Goal: Check status: Check status

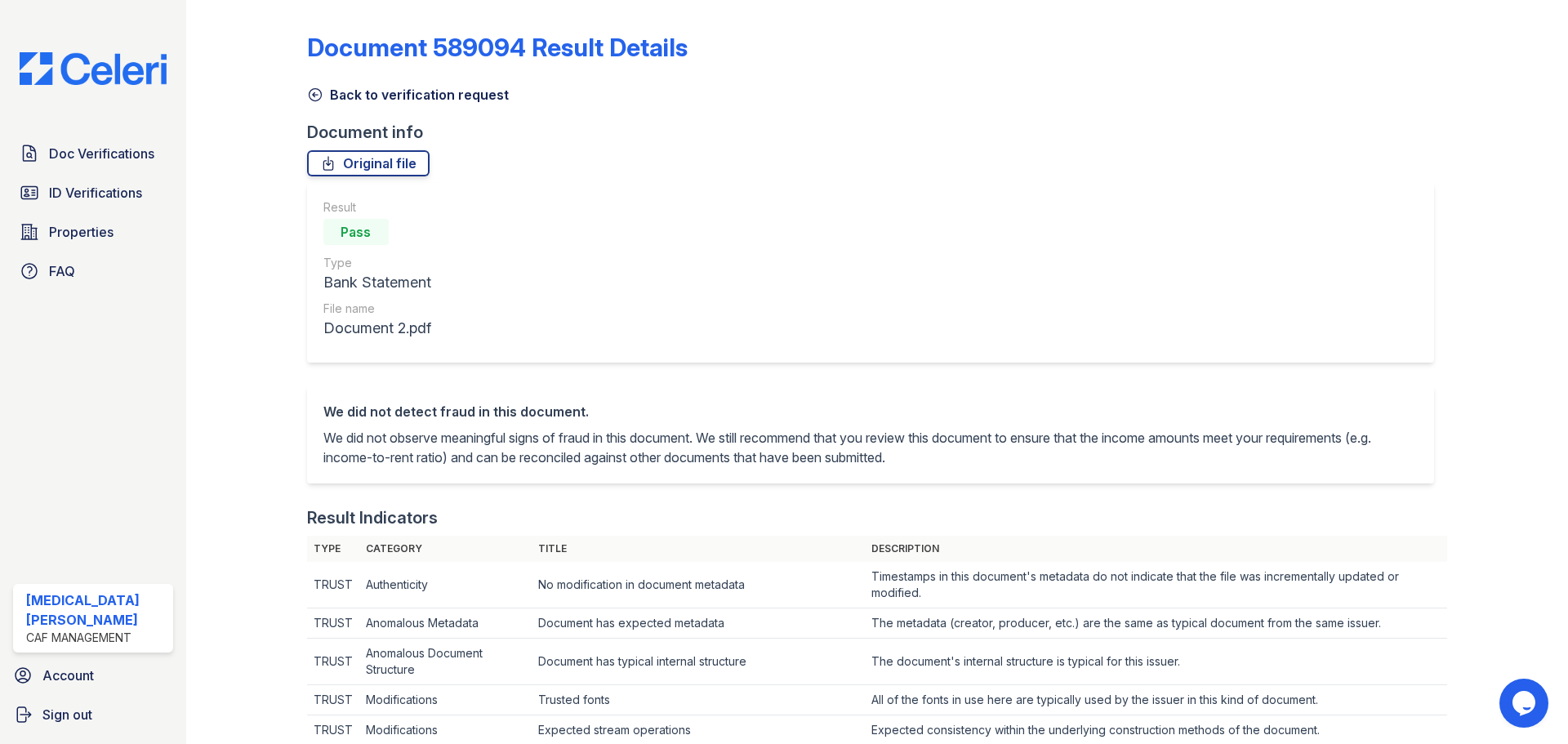
click at [374, 96] on link "Back to verification request" at bounding box center [408, 95] width 201 height 20
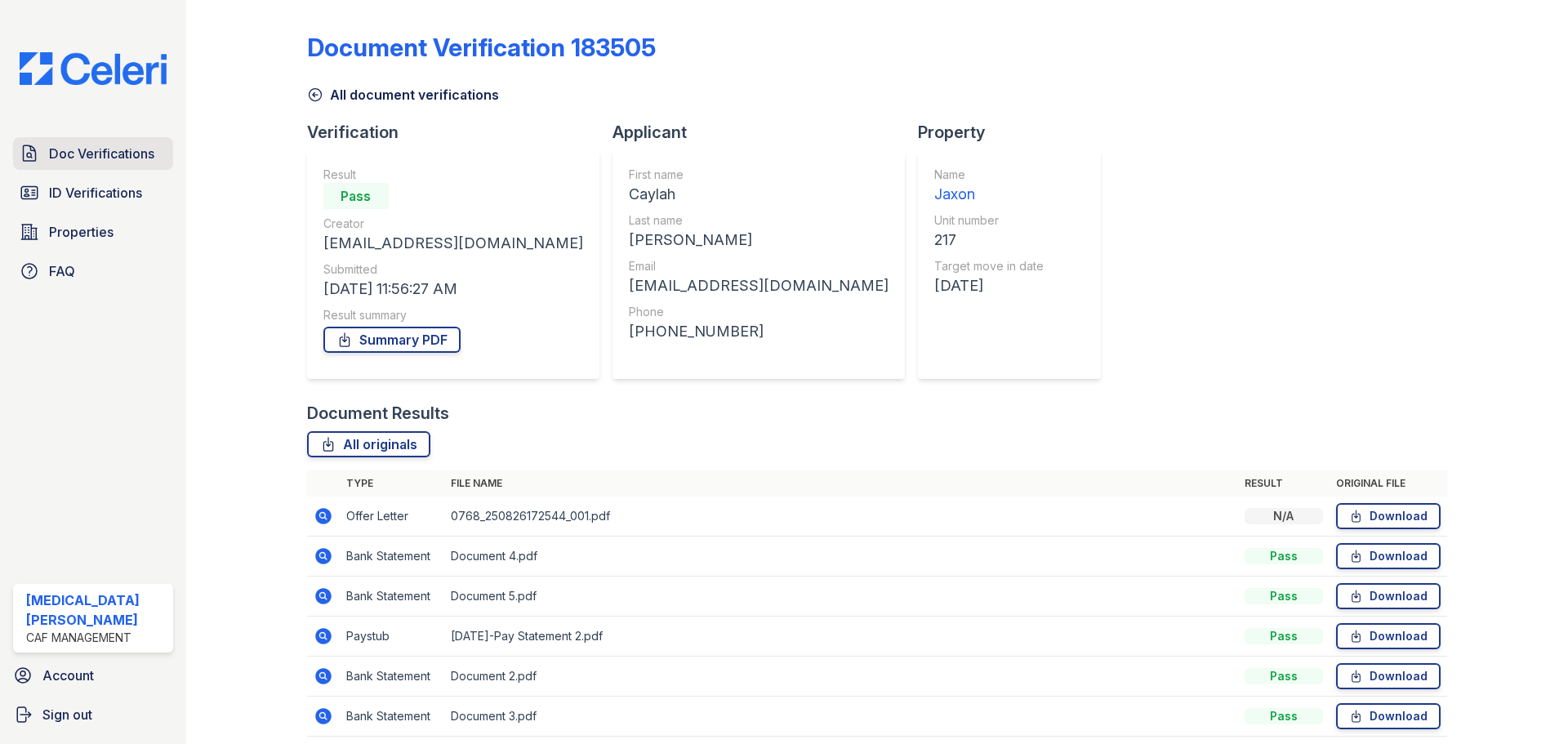
click at [88, 154] on span "Doc Verifications" at bounding box center [102, 153] width 105 height 20
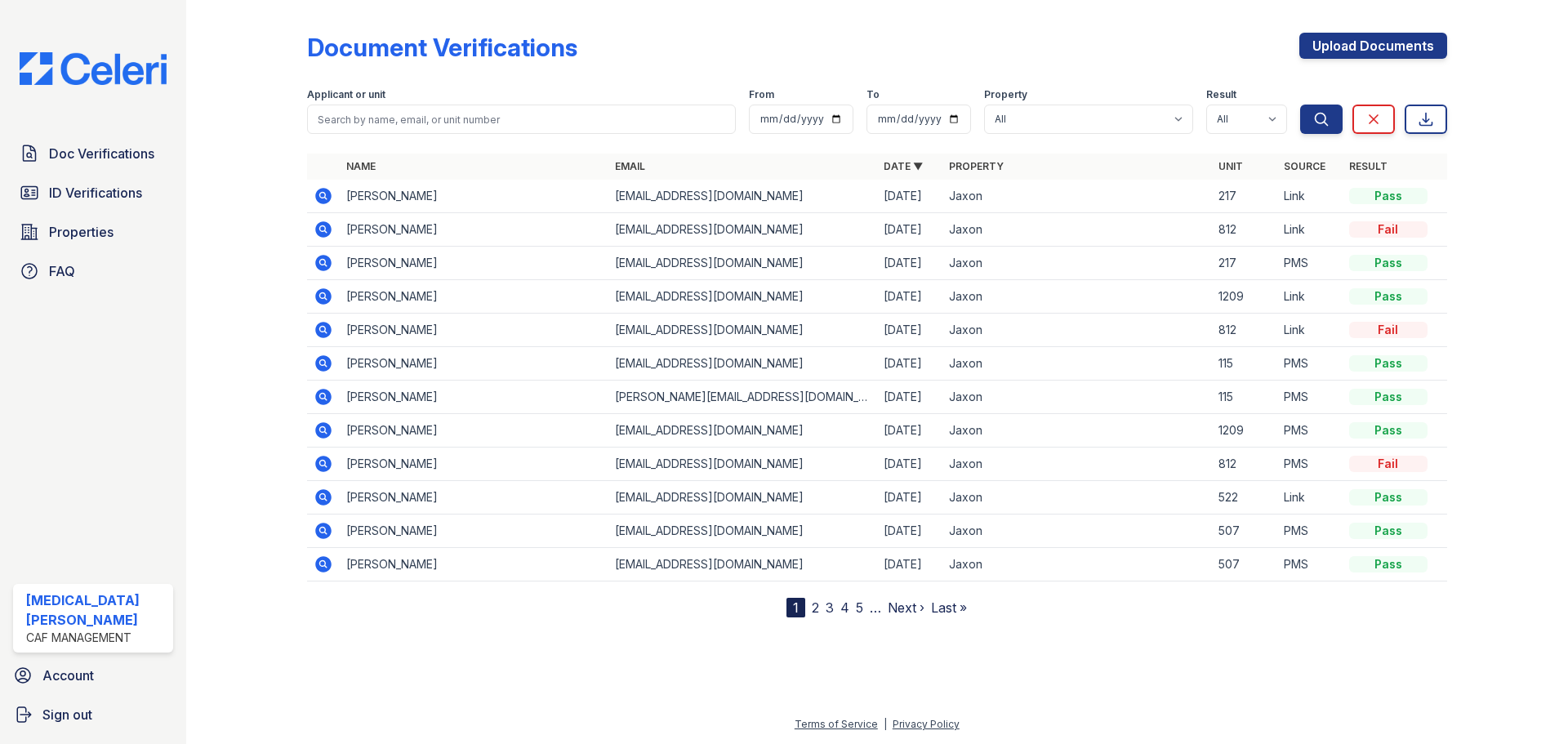
click at [274, 108] on div at bounding box center [260, 313] width 95 height 611
click at [324, 230] on icon at bounding box center [322, 228] width 4 height 4
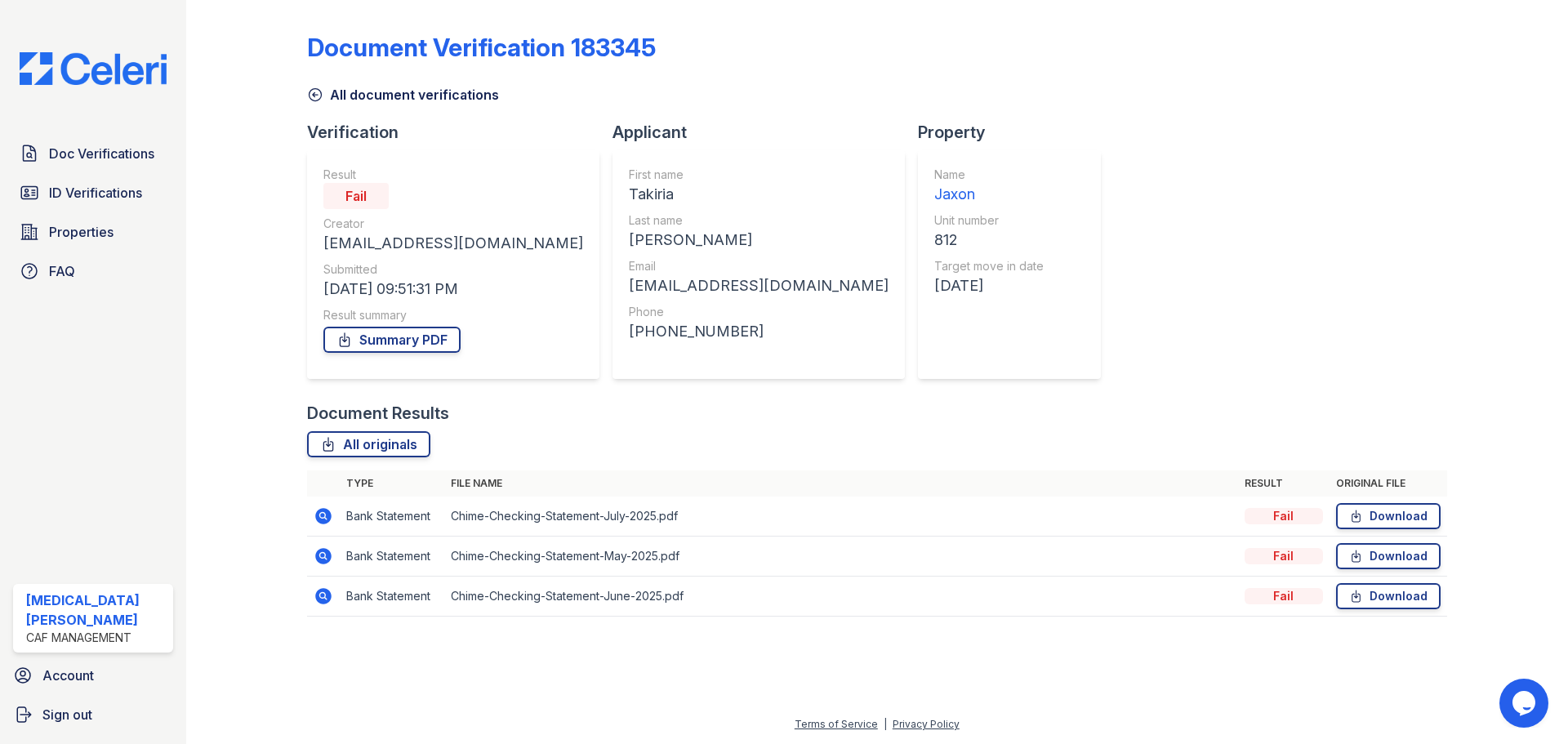
click at [316, 99] on icon at bounding box center [315, 95] width 16 height 16
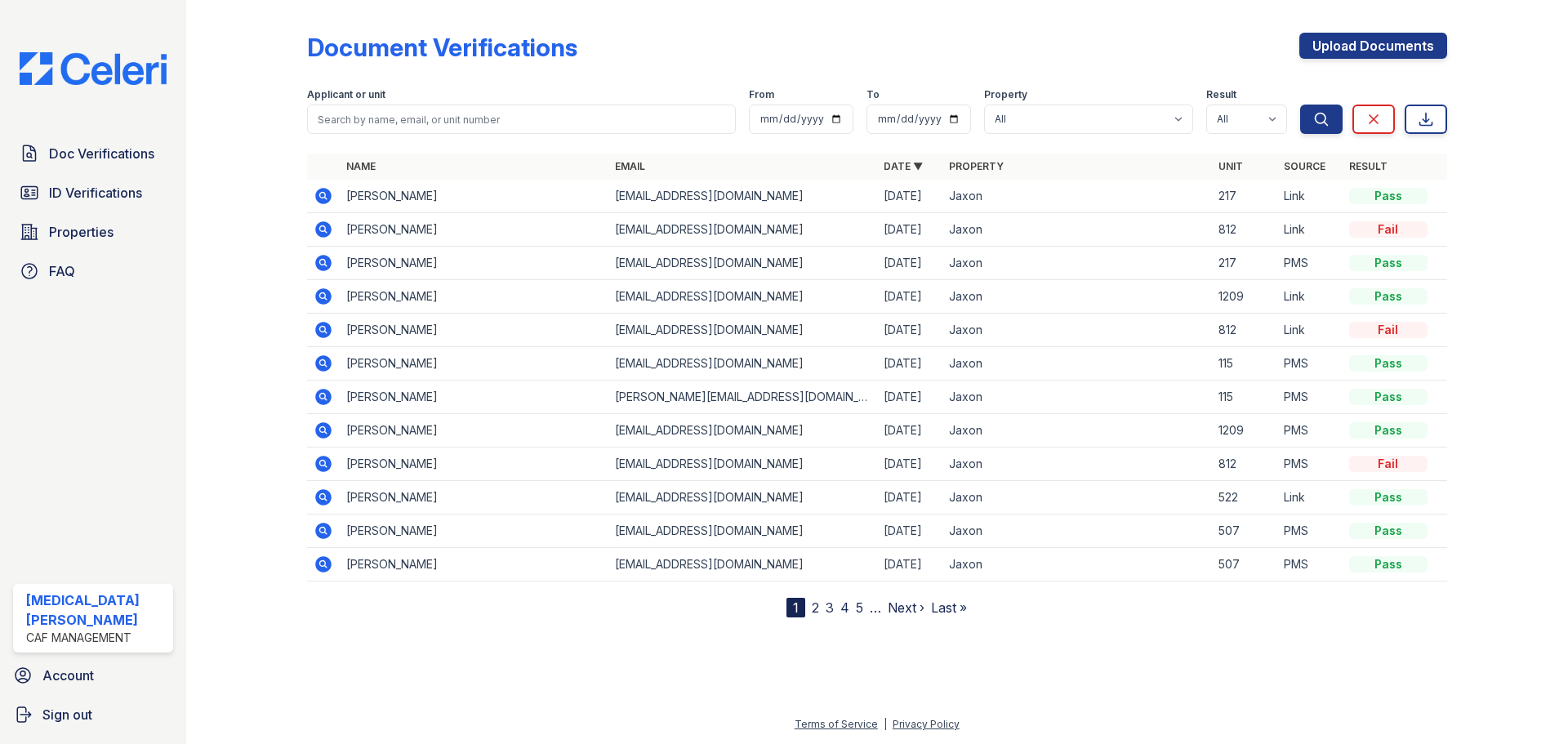
click at [322, 232] on icon at bounding box center [323, 229] width 16 height 16
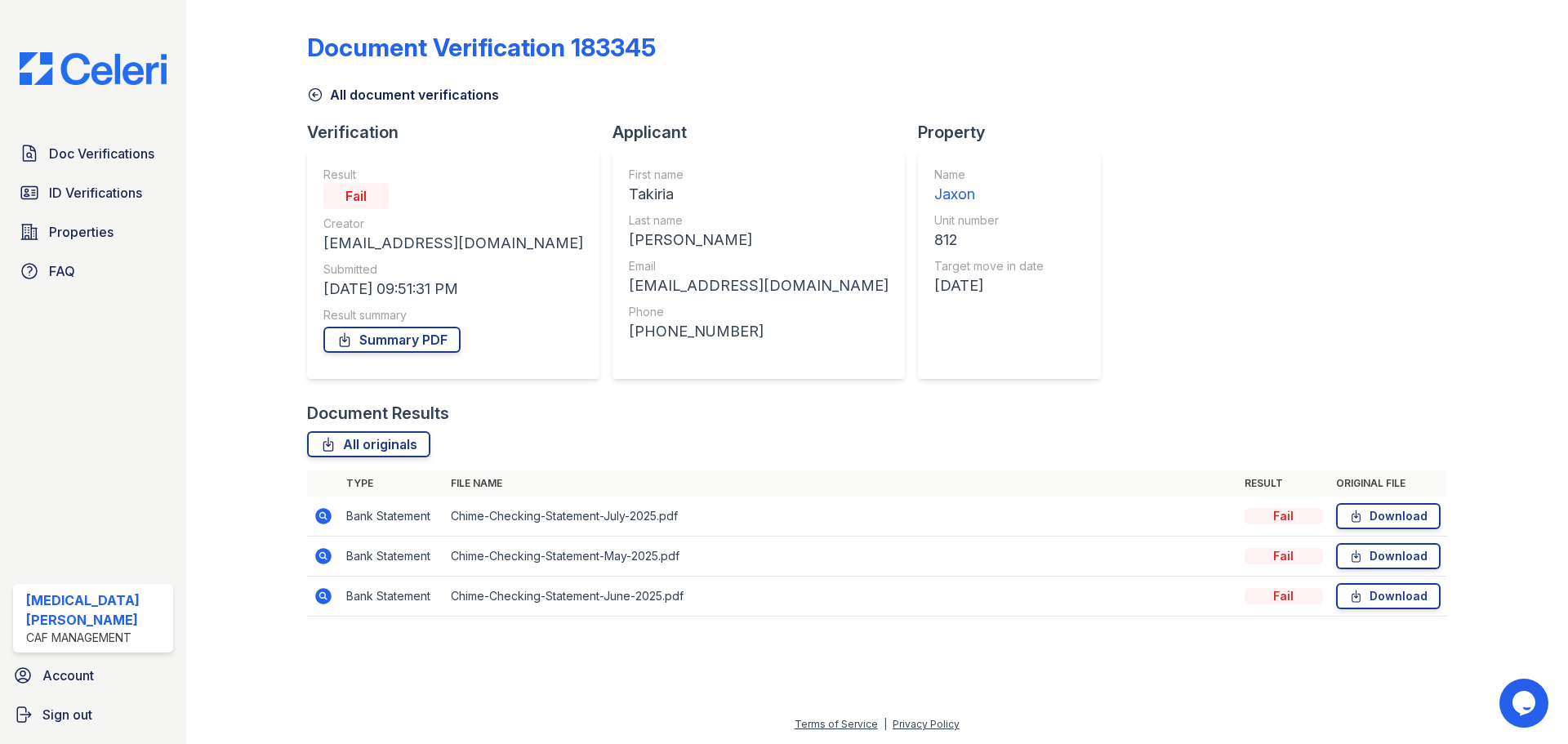
click at [333, 592] on td at bounding box center [324, 597] width 33 height 40
click at [327, 603] on icon at bounding box center [323, 596] width 16 height 16
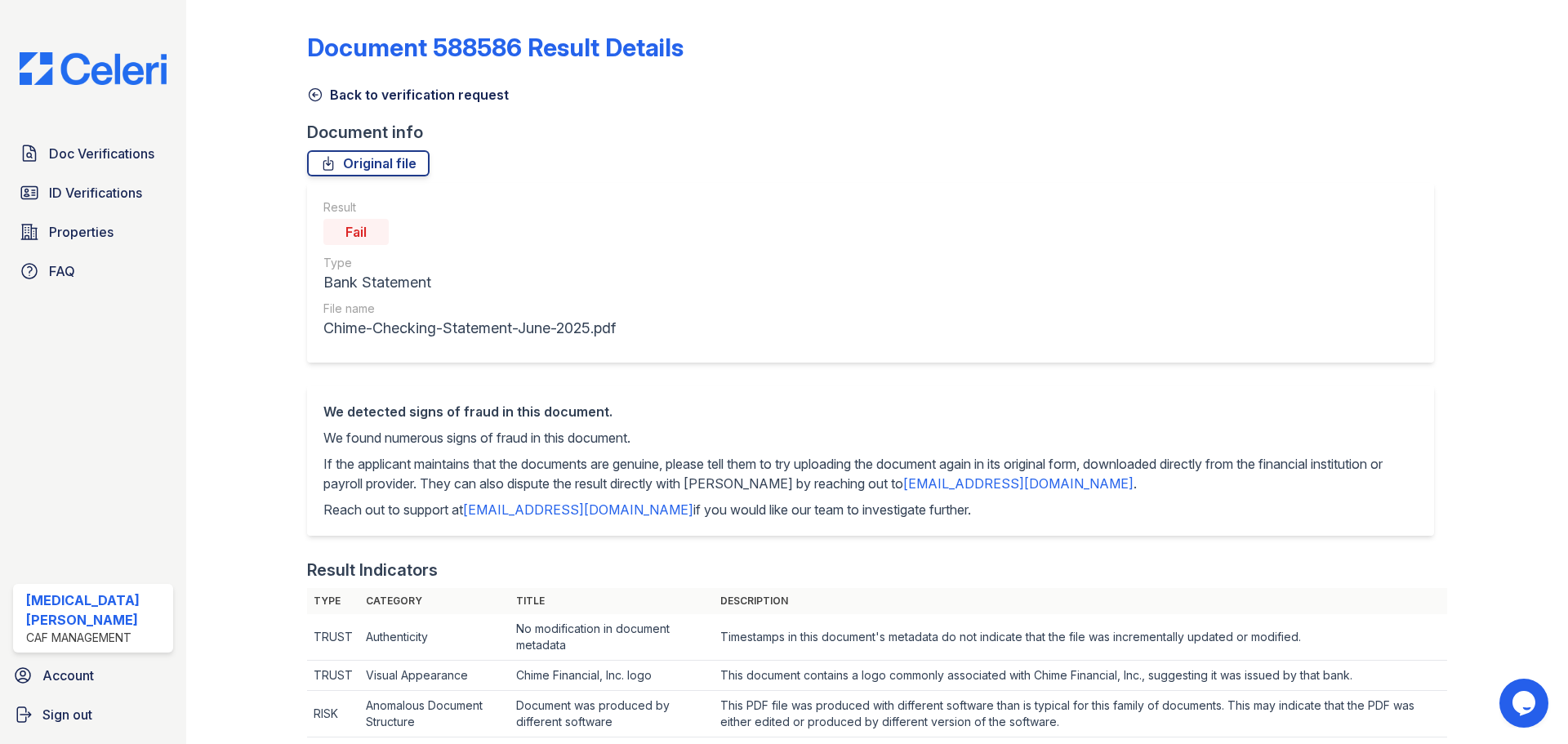
click at [312, 96] on icon at bounding box center [315, 95] width 12 height 12
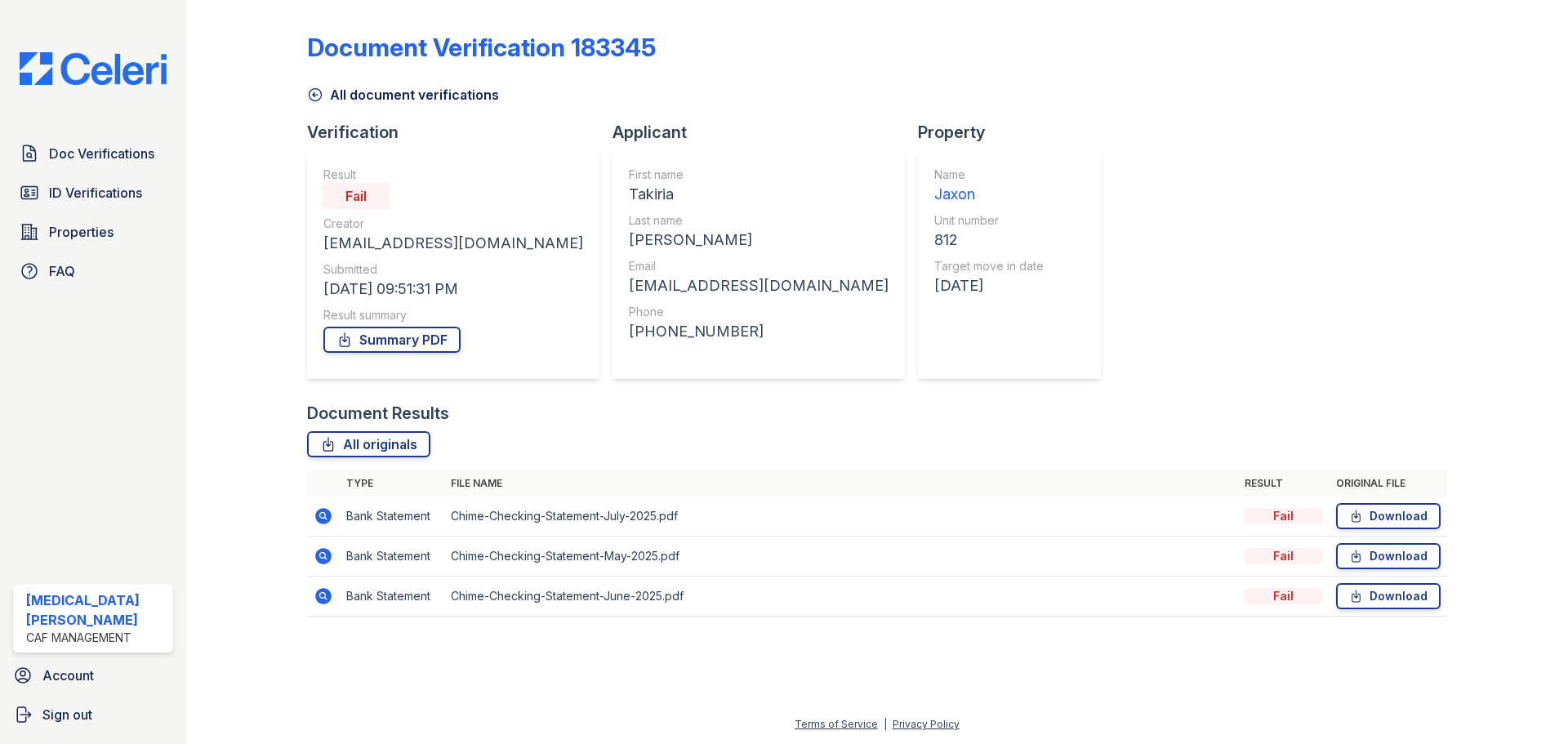
click at [312, 96] on icon at bounding box center [315, 95] width 16 height 16
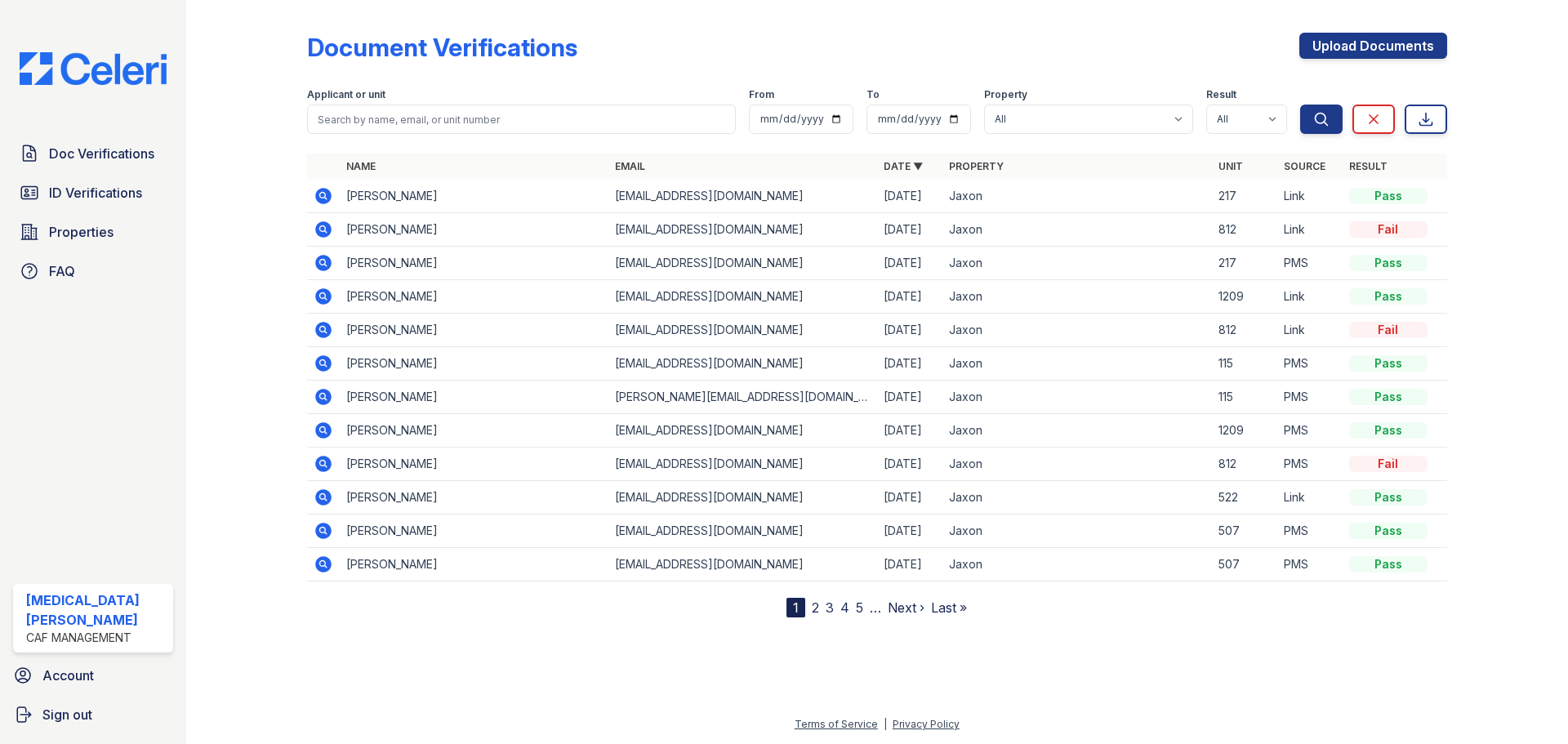
click at [317, 464] on icon at bounding box center [323, 463] width 16 height 16
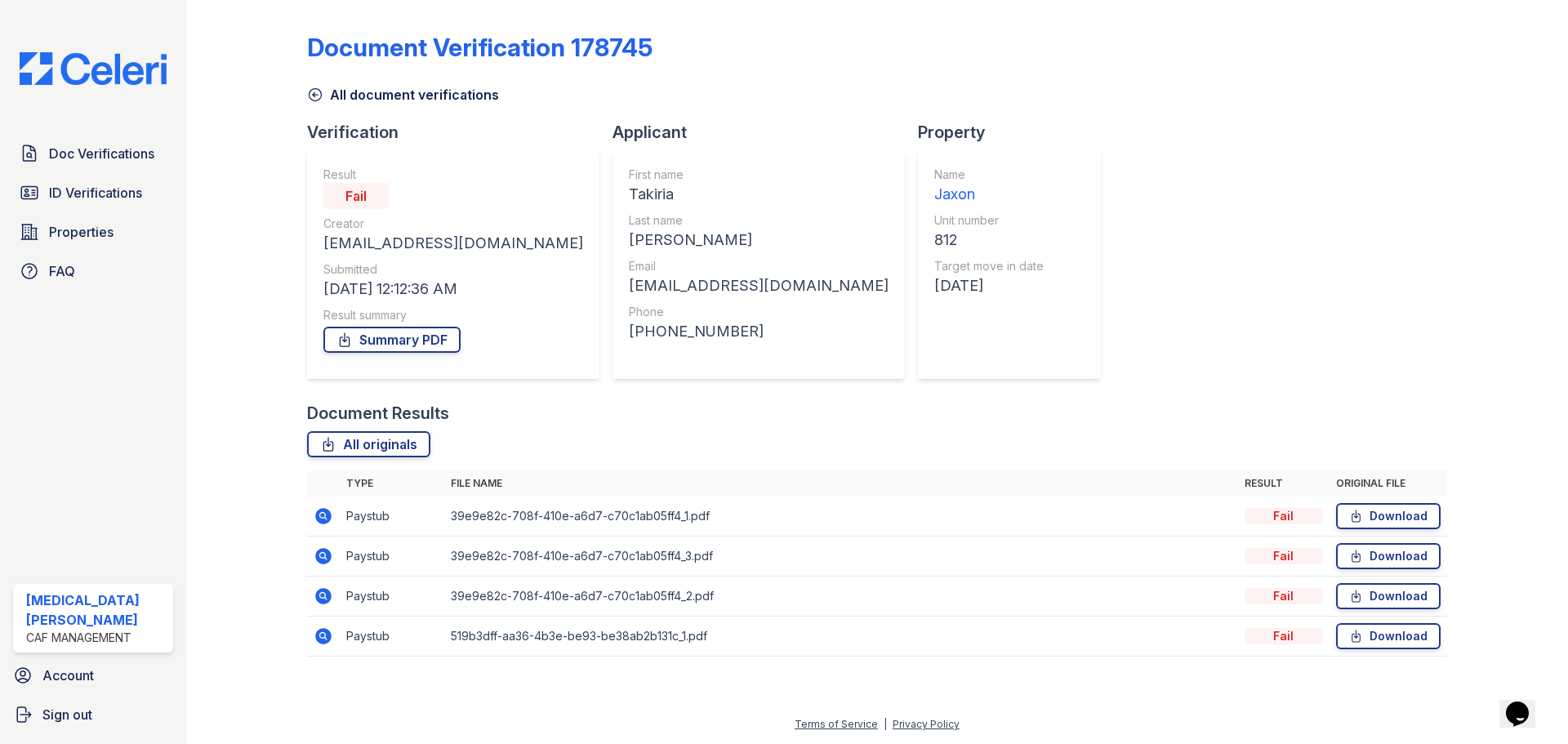
click at [316, 514] on icon at bounding box center [323, 516] width 16 height 16
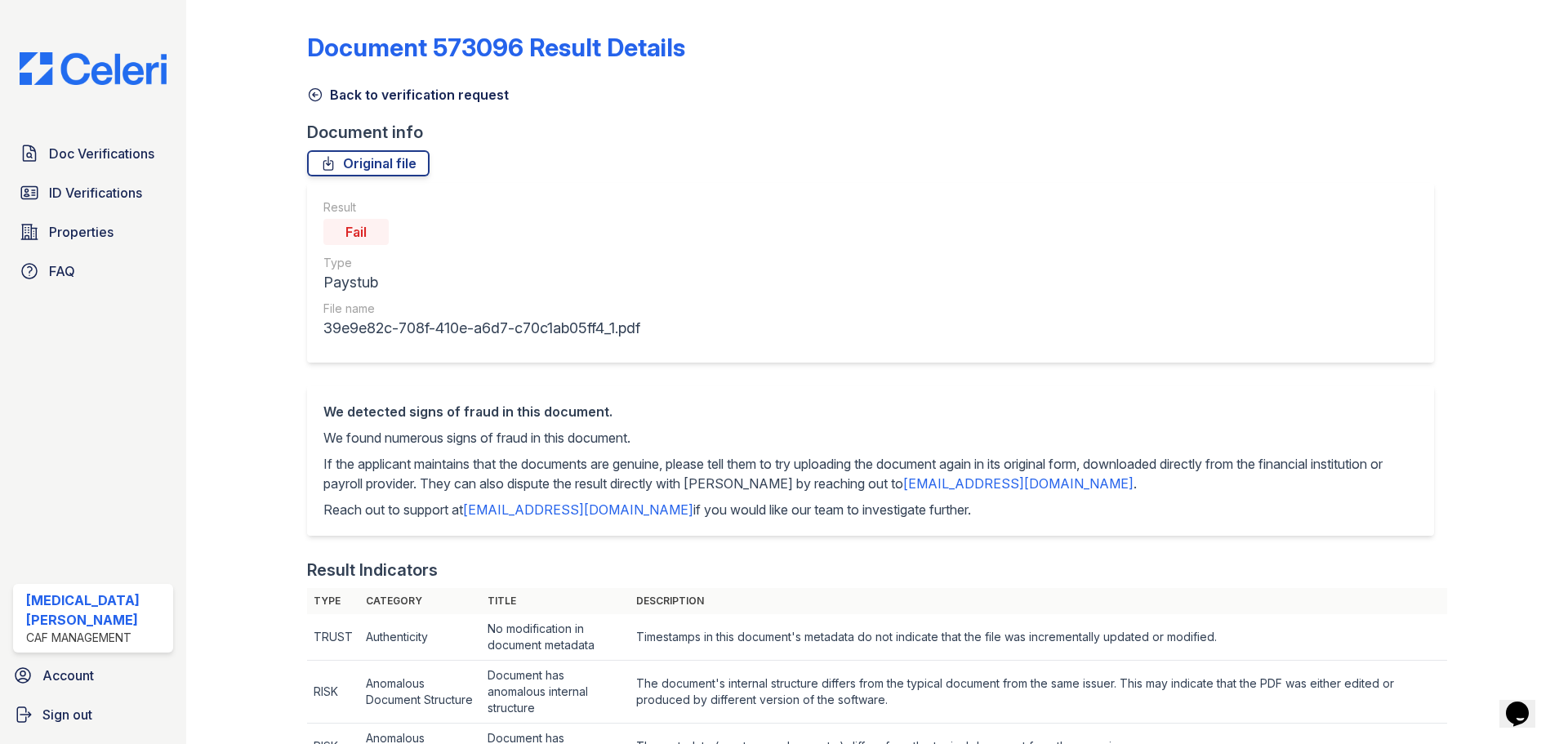
click at [351, 97] on link "Back to verification request" at bounding box center [408, 95] width 201 height 20
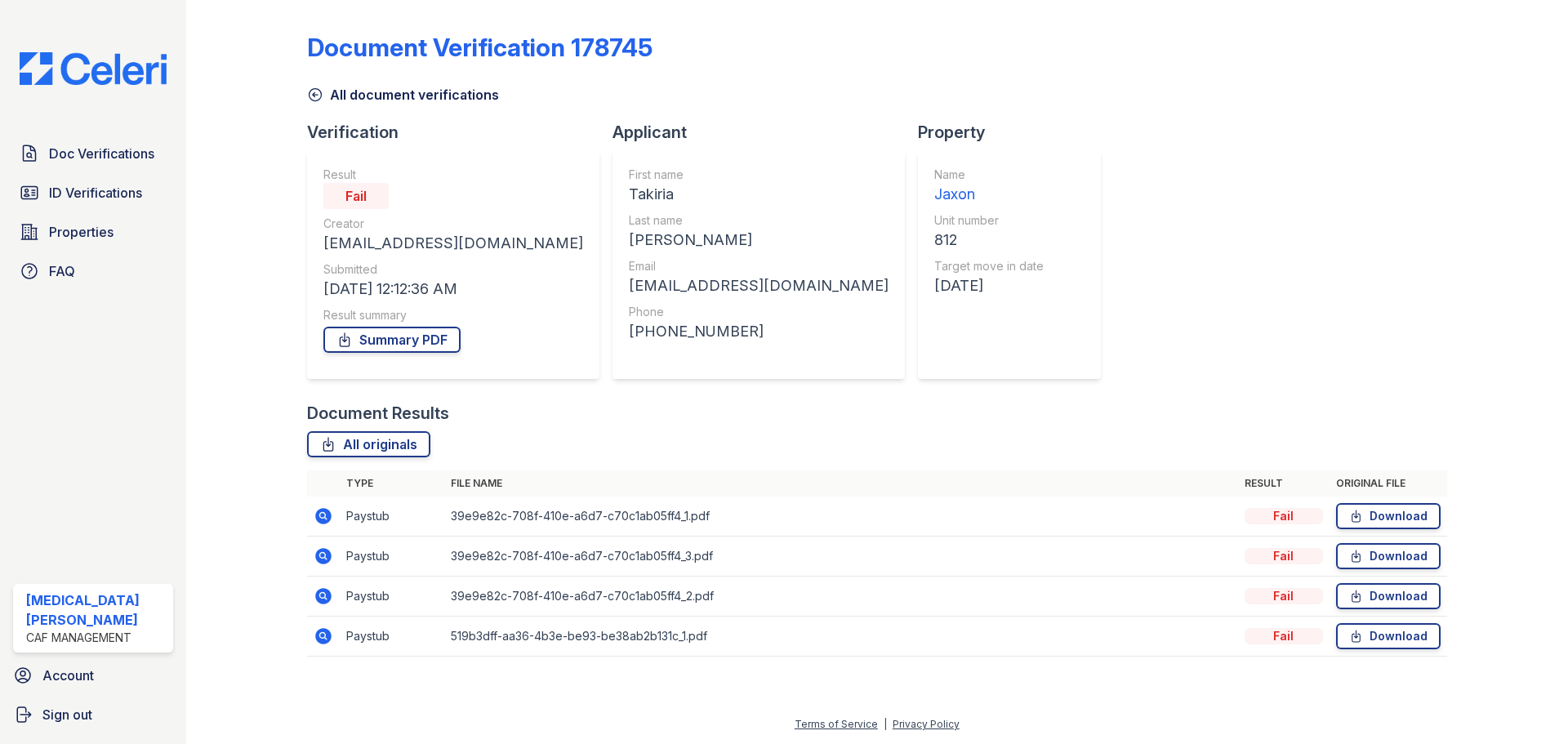
click at [347, 100] on link "All document verifications" at bounding box center [403, 95] width 192 height 20
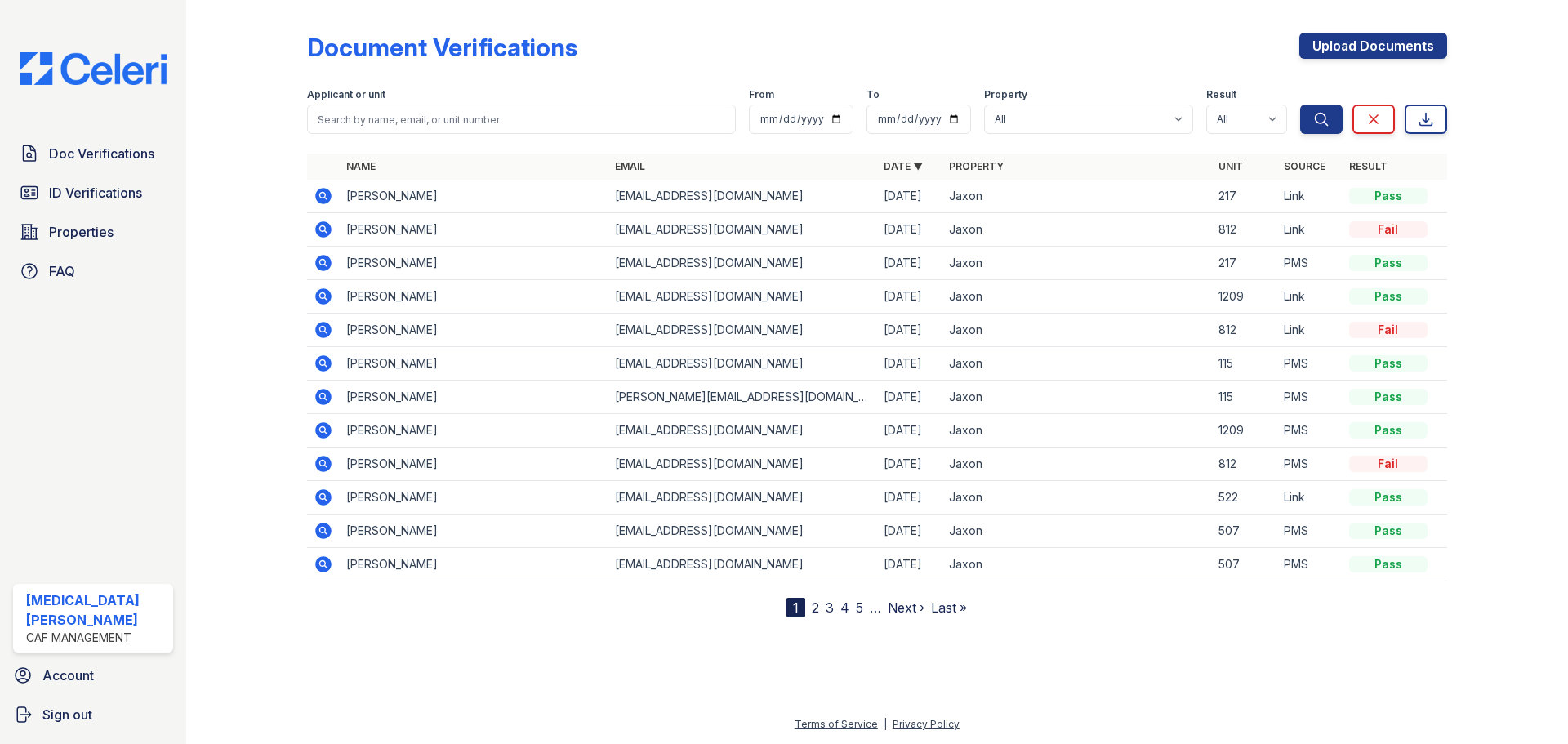
click at [301, 48] on div at bounding box center [260, 313] width 95 height 611
click at [257, 37] on div at bounding box center [260, 313] width 95 height 611
click at [295, 34] on div at bounding box center [260, 313] width 95 height 611
